Goal: Task Accomplishment & Management: Manage account settings

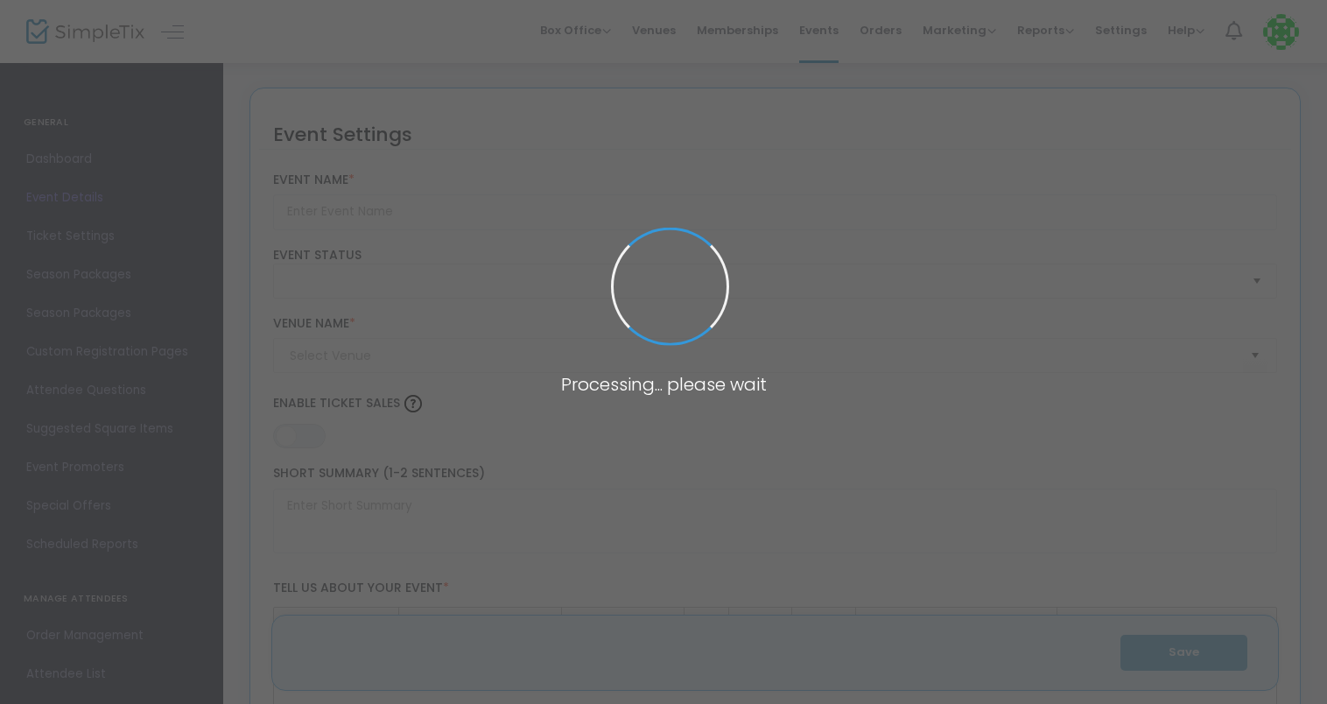
type input "2023 Fall Raptor Training Course"
type textarea "This Course includes five consecutive webinar classes that occur once a week. E…"
type input "Buy Tickets"
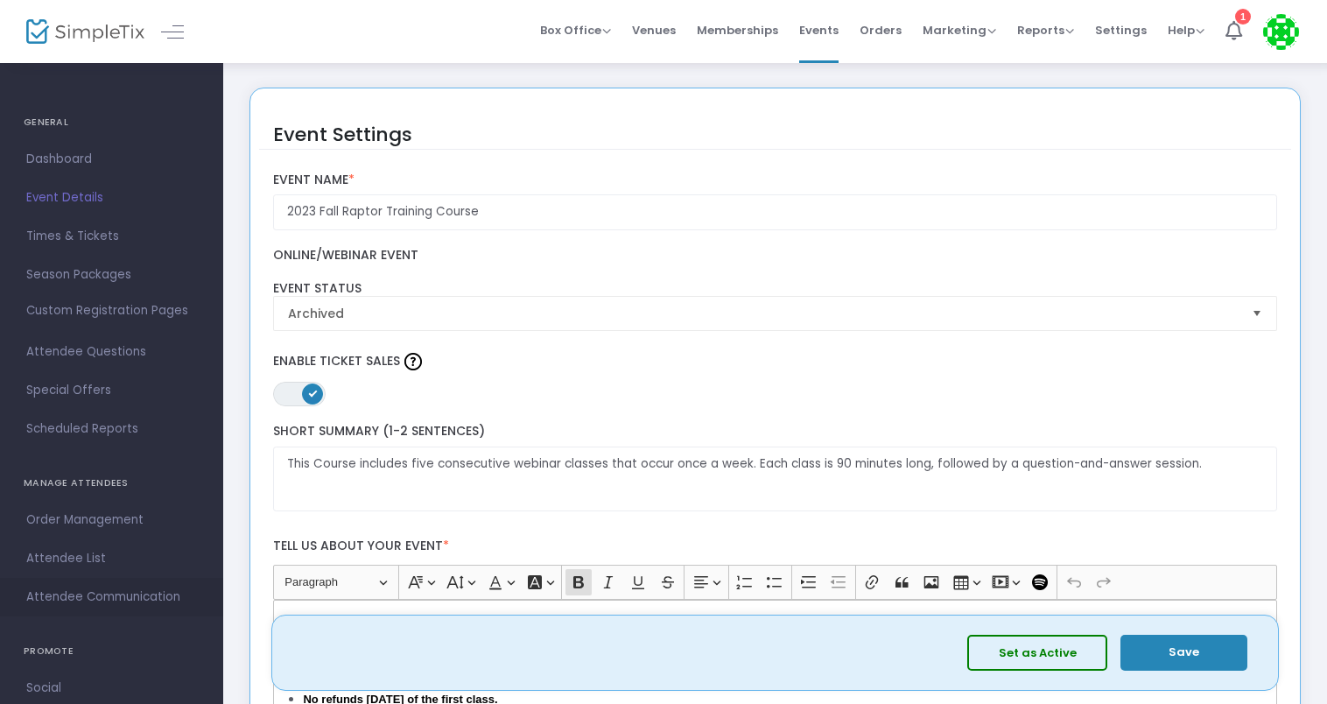
click at [145, 592] on span "Attendee Communication" at bounding box center [111, 597] width 171 height 23
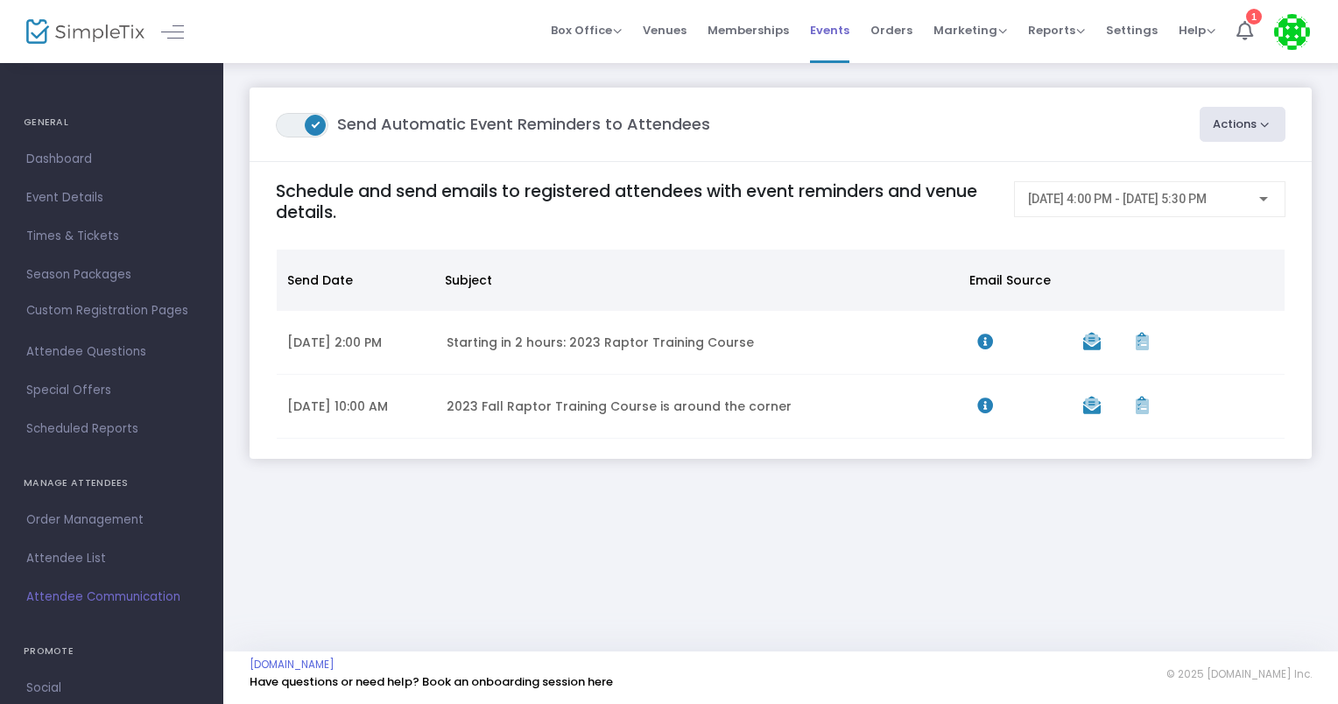
click at [846, 32] on span "Events" at bounding box center [829, 30] width 39 height 45
